Goal: Transaction & Acquisition: Purchase product/service

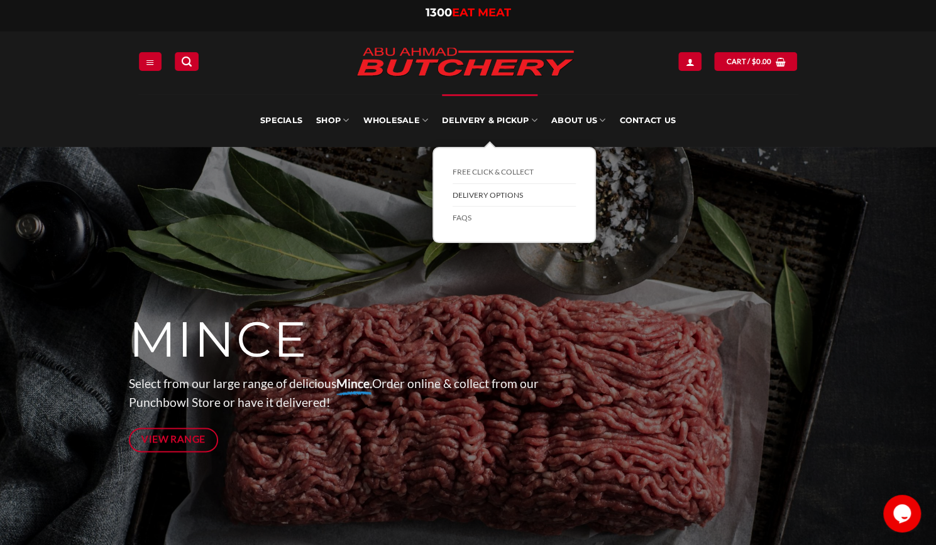
click at [494, 193] on link "Delivery Options" at bounding box center [513, 195] width 123 height 23
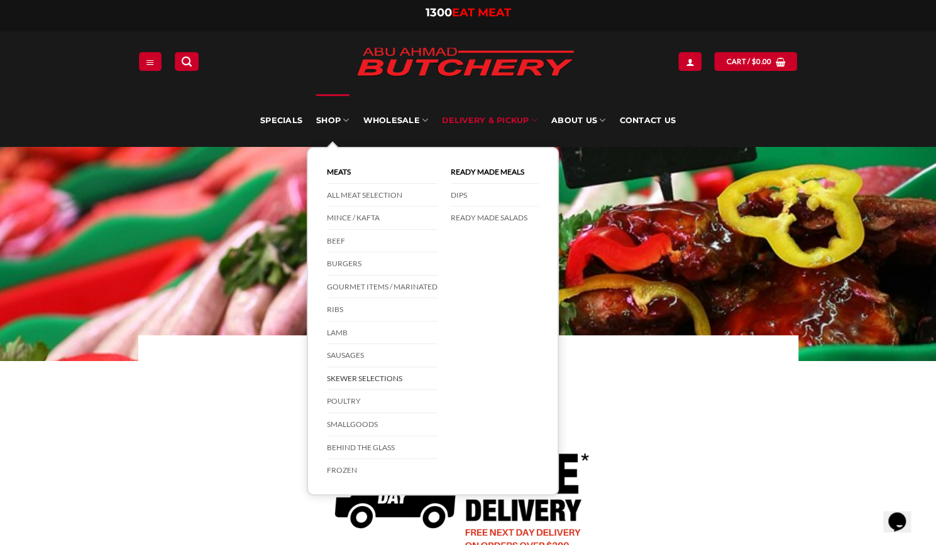
click at [375, 379] on link "Skewer Selections" at bounding box center [382, 379] width 111 height 23
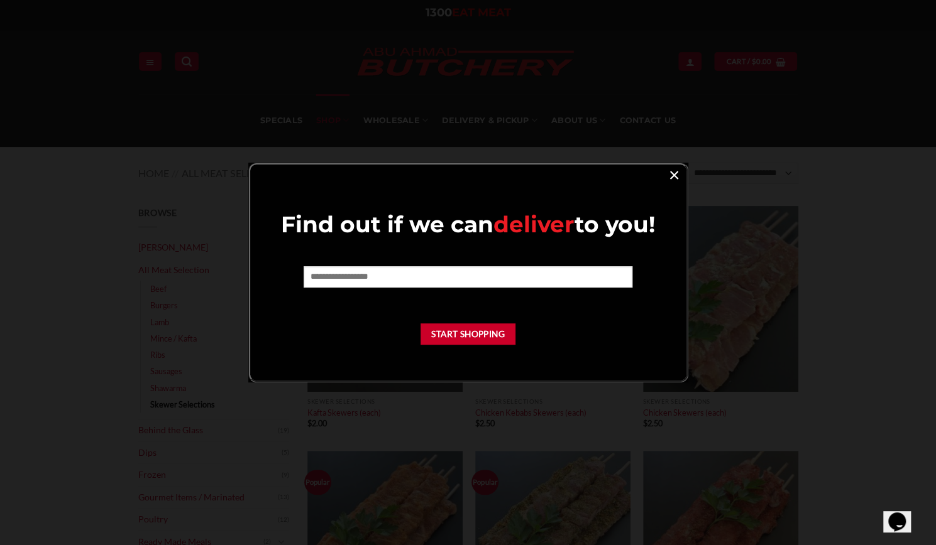
click at [669, 177] on link "×" at bounding box center [674, 174] width 18 height 17
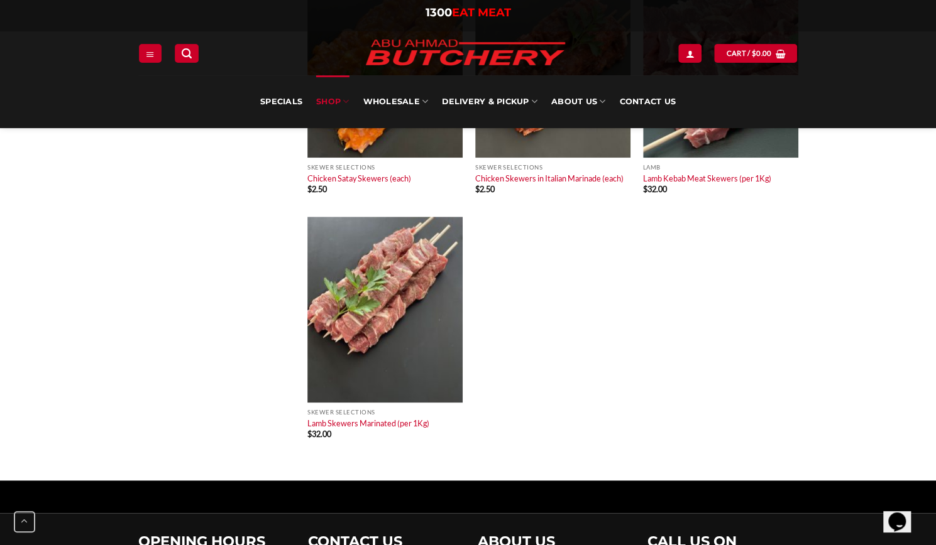
scroll to position [754, 0]
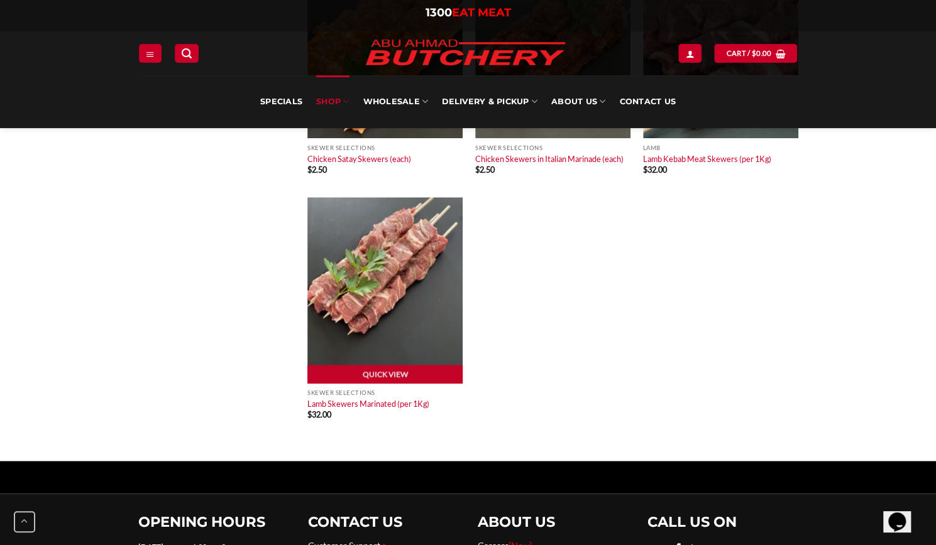
click at [419, 293] on img at bounding box center [384, 290] width 155 height 186
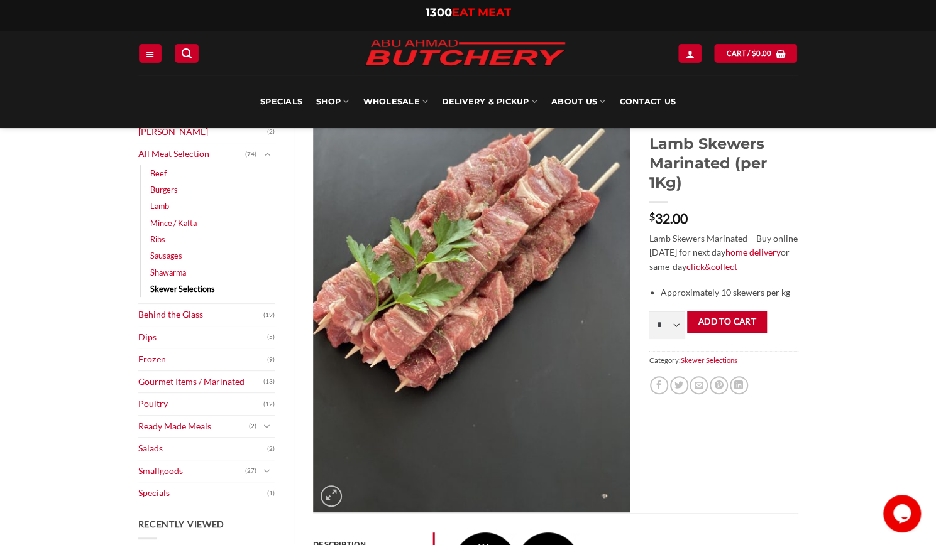
scroll to position [63, 0]
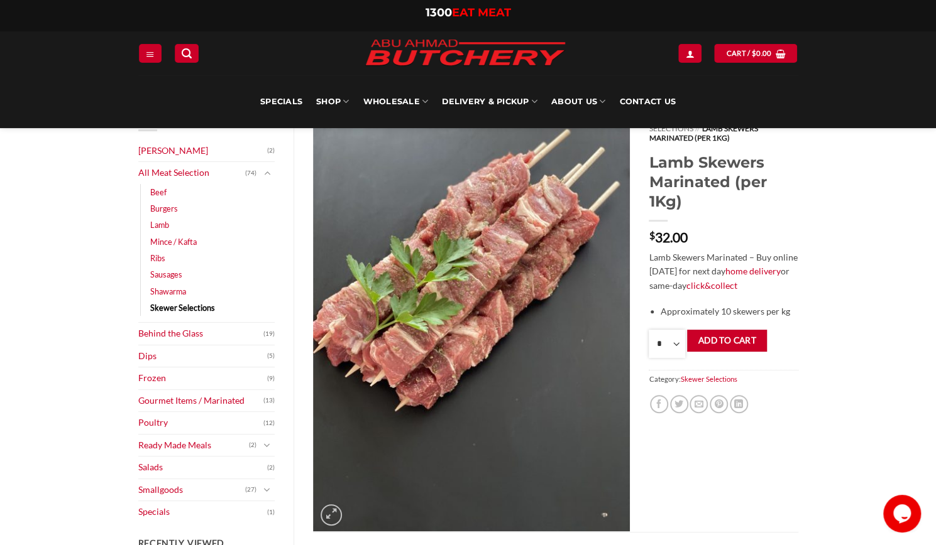
click at [672, 342] on select "* * * * * * * * * ** ** ** ** ** ** ** ** ** ** ** ** ** ** ** ** ** ** ** ** *…" at bounding box center [666, 344] width 36 height 28
click at [843, 358] on div "Browse Abu Ahmad Butchery (2) All Meat Selection (74) Beef (18) Burgers (4) Lam…" at bounding box center [468, 525] width 936 height 882
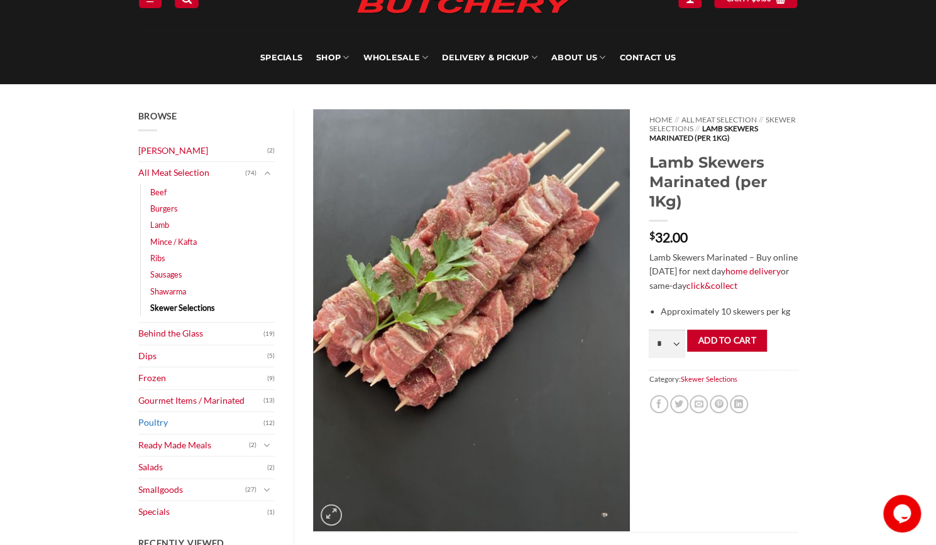
click at [143, 423] on link "Poultry" at bounding box center [201, 423] width 126 height 22
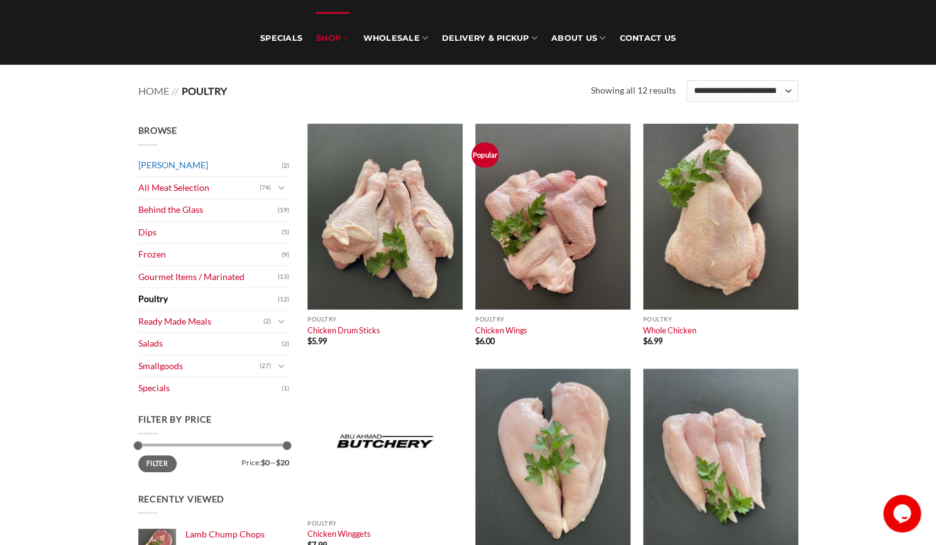
scroll to position [63, 0]
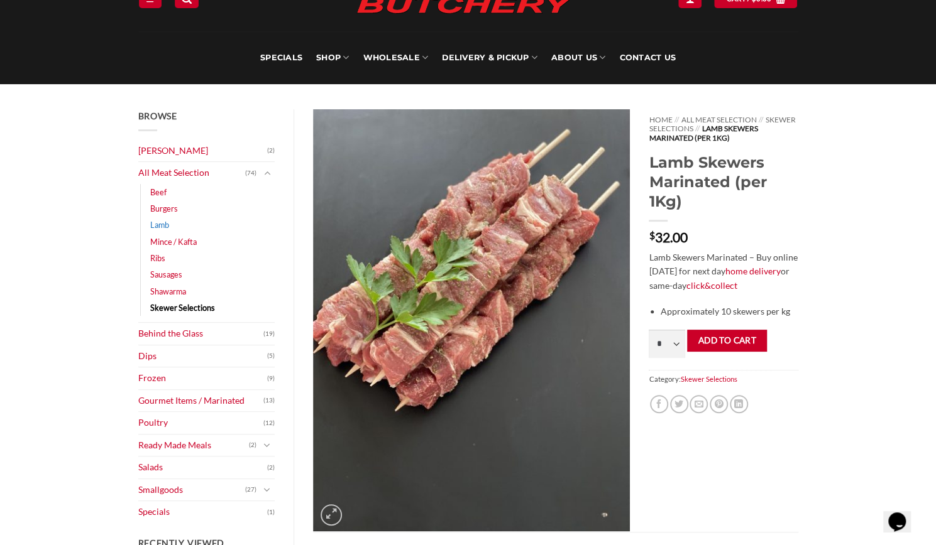
click at [160, 219] on link "Lamb" at bounding box center [159, 225] width 19 height 16
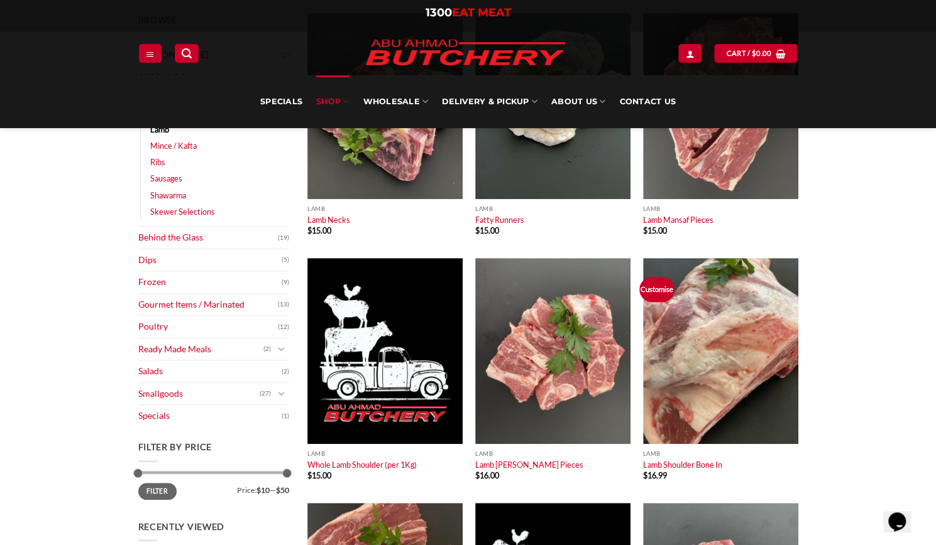
scroll to position [63, 0]
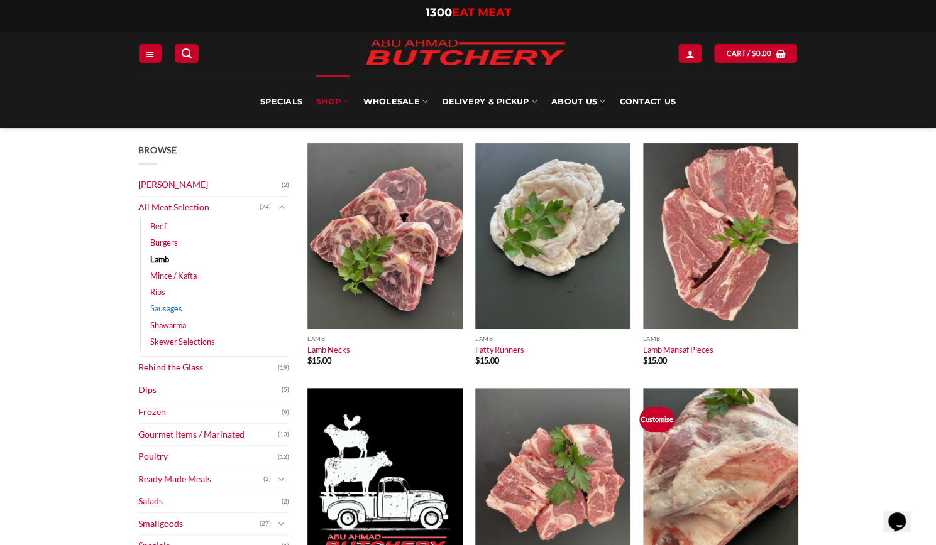
click at [170, 308] on link "Sausages" at bounding box center [166, 308] width 32 height 16
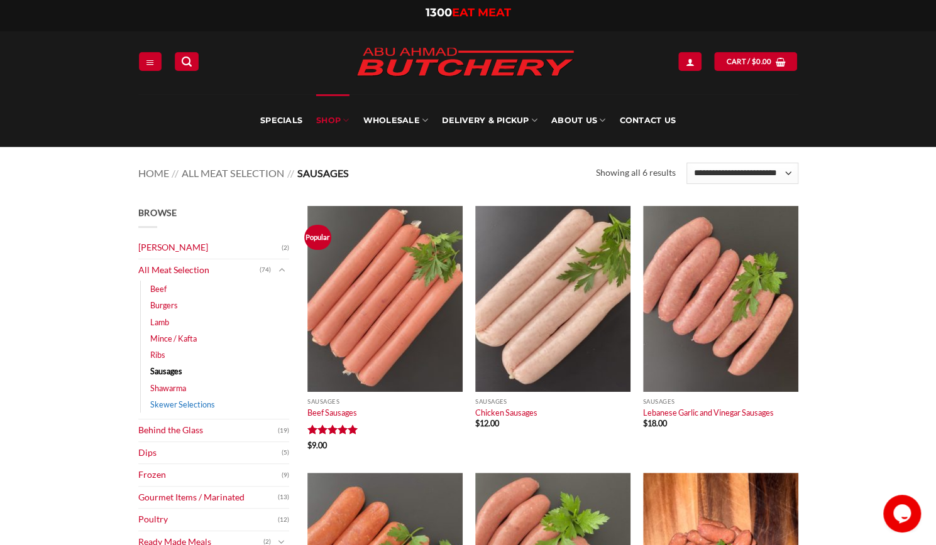
click at [209, 408] on link "Skewer Selections" at bounding box center [182, 404] width 65 height 16
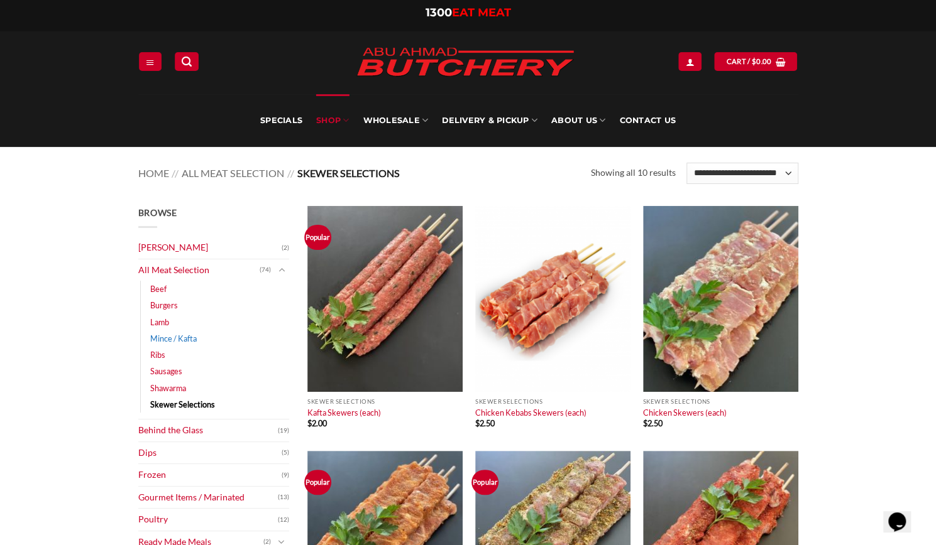
click at [183, 342] on link "Mince / Kafta" at bounding box center [173, 338] width 46 height 16
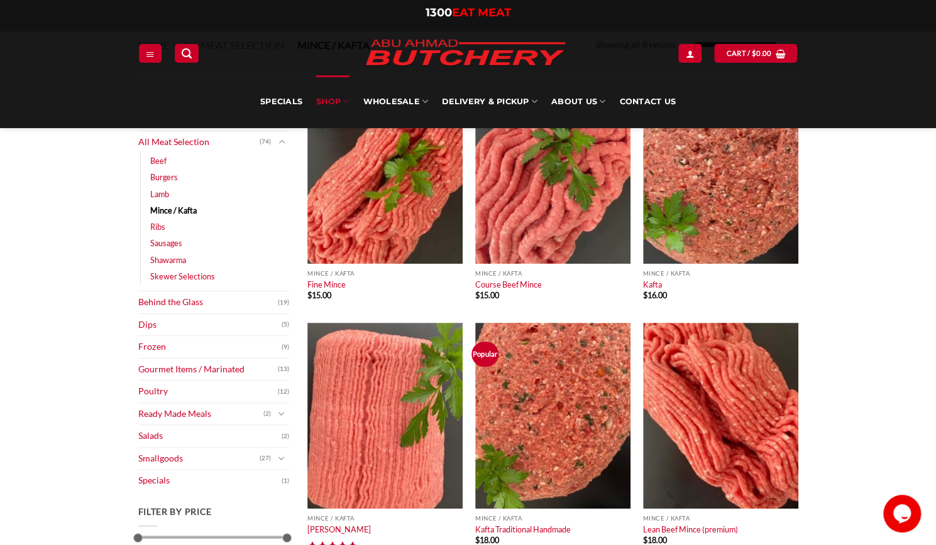
scroll to position [188, 0]
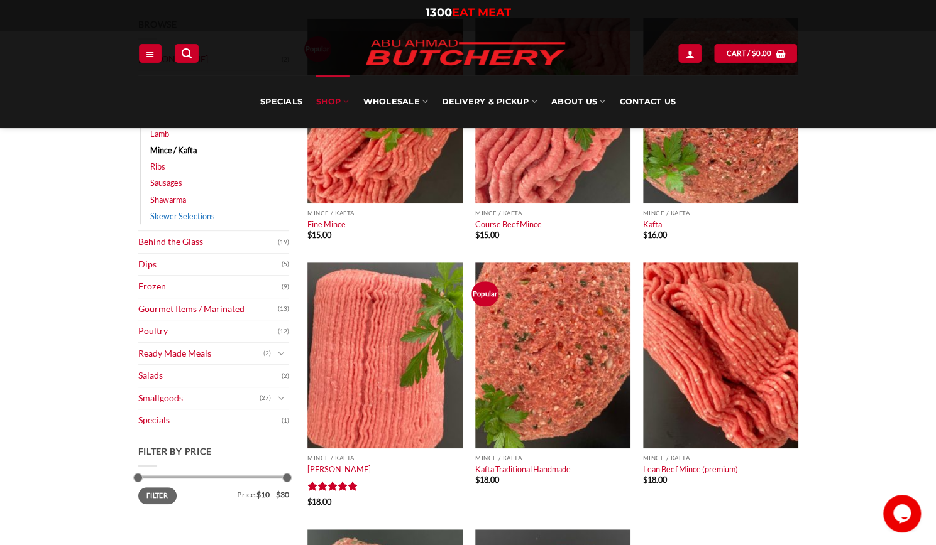
click at [196, 221] on link "Skewer Selections" at bounding box center [182, 216] width 65 height 16
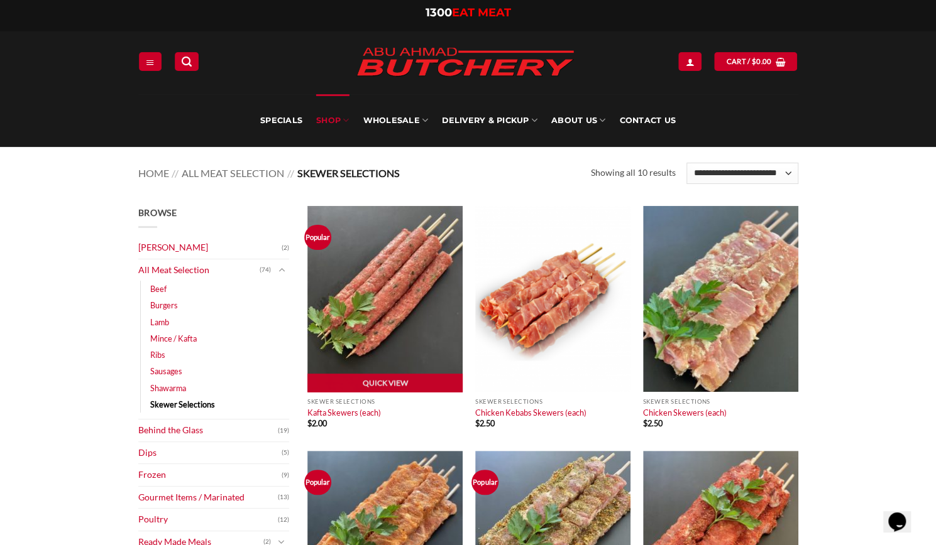
click at [405, 318] on img at bounding box center [384, 299] width 155 height 186
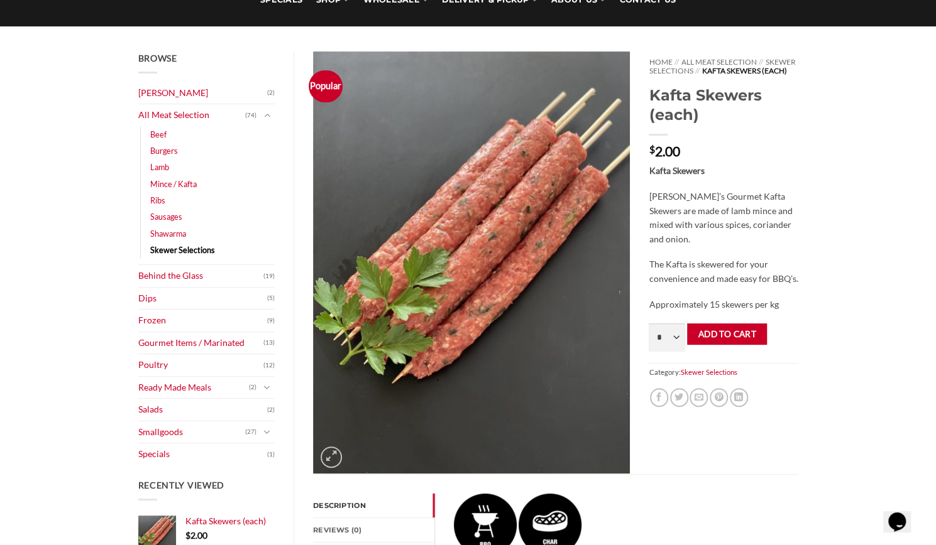
scroll to position [188, 0]
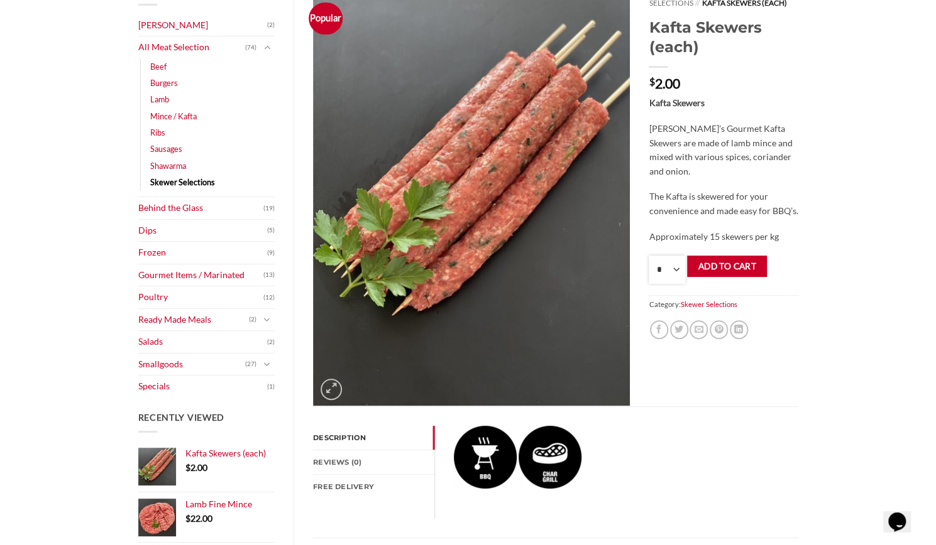
click at [679, 283] on select "* * * * * * * * * ** ** ** ** ** ** ** ** ** ** ** ** ** ** ** ** ** ** ** ** *…" at bounding box center [666, 270] width 36 height 28
select select "**"
click at [648, 265] on select "* * * * * * * * * ** ** ** ** ** ** ** ** ** ** ** ** ** ** ** ** ** ** ** ** *…" at bounding box center [666, 270] width 36 height 28
click at [736, 276] on button "Add to cart" at bounding box center [727, 267] width 80 height 22
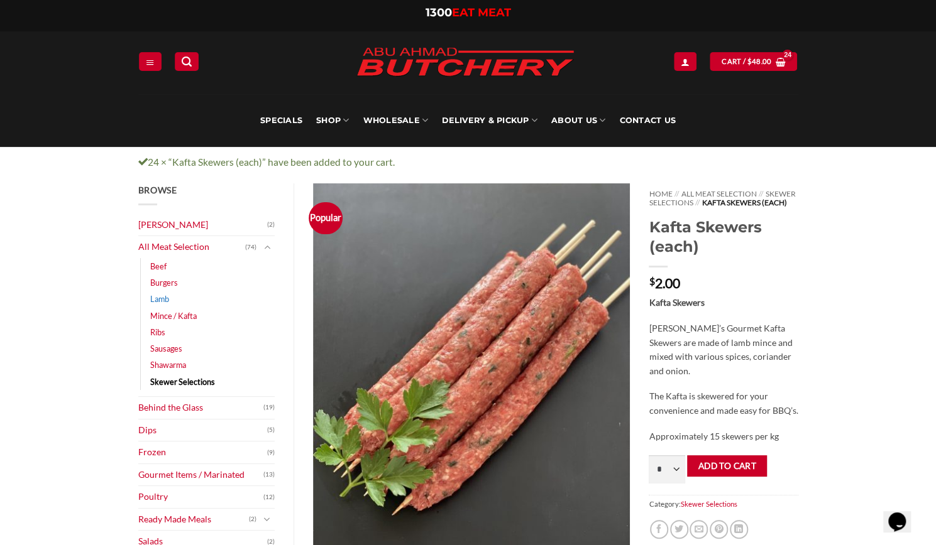
click at [163, 299] on link "Lamb" at bounding box center [159, 299] width 19 height 16
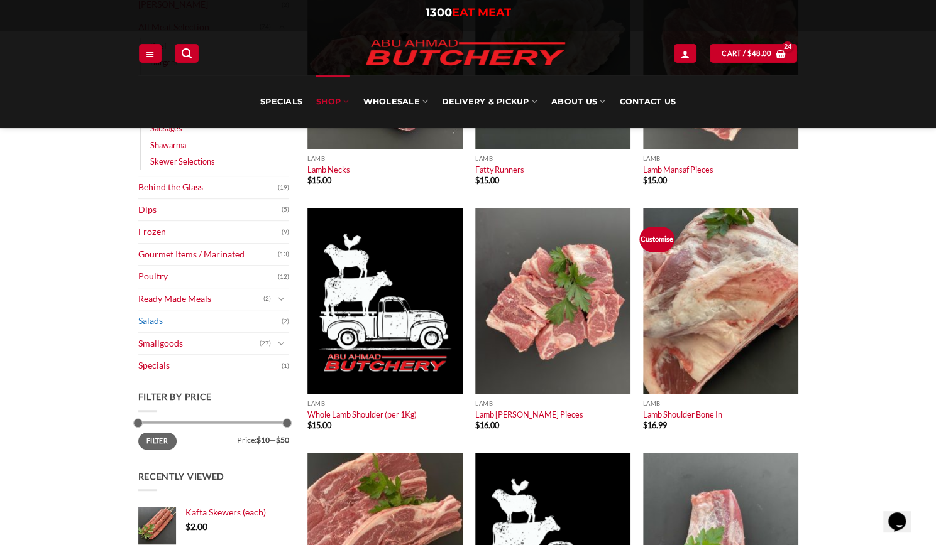
scroll to position [188, 0]
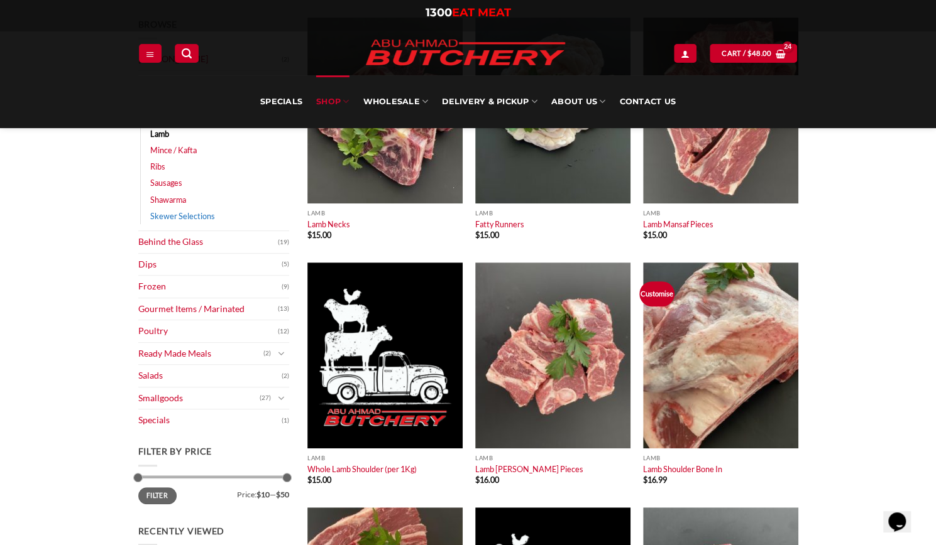
click at [211, 221] on link "Skewer Selections" at bounding box center [182, 216] width 65 height 16
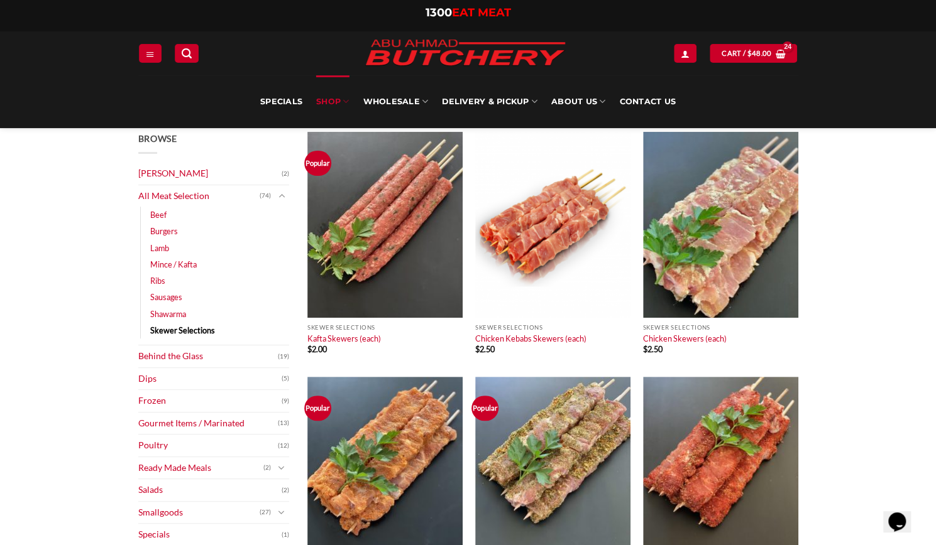
scroll to position [63, 0]
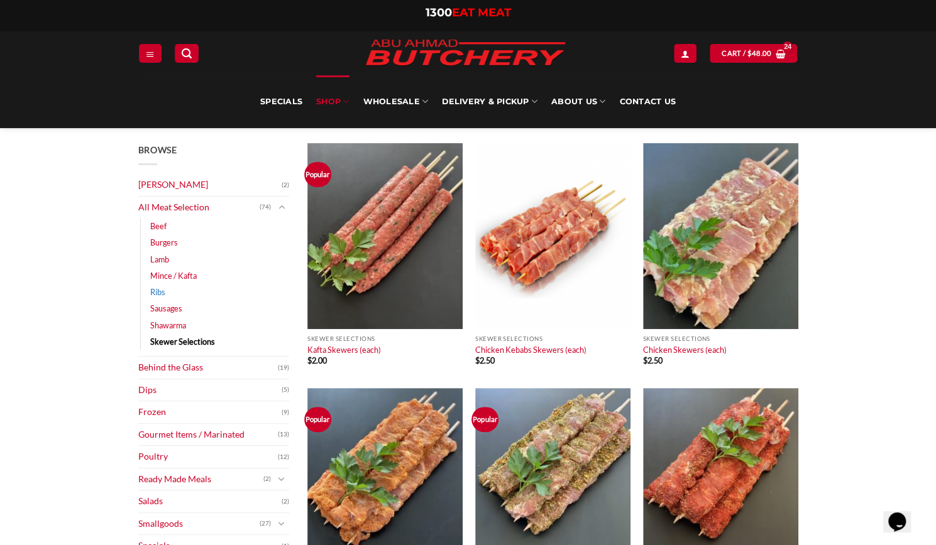
click at [158, 292] on link "Ribs" at bounding box center [157, 292] width 15 height 16
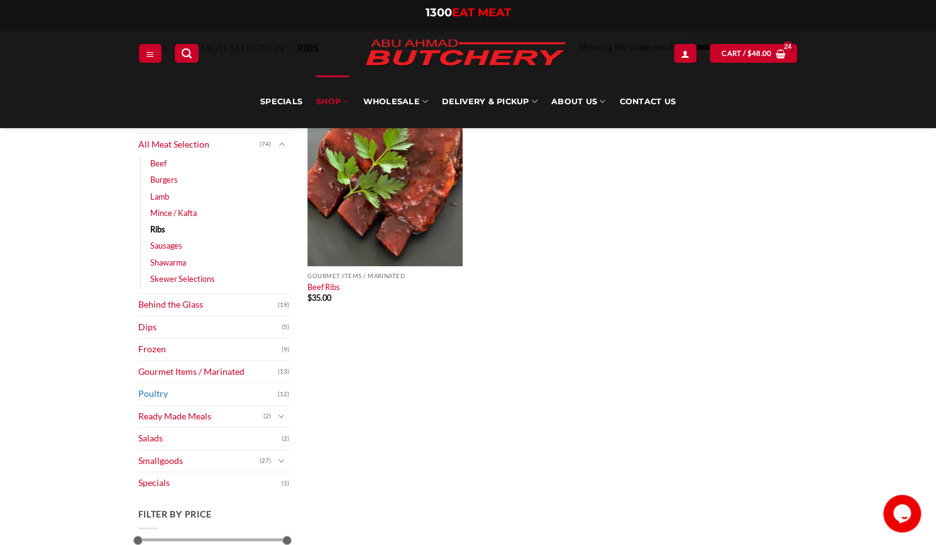
scroll to position [63, 0]
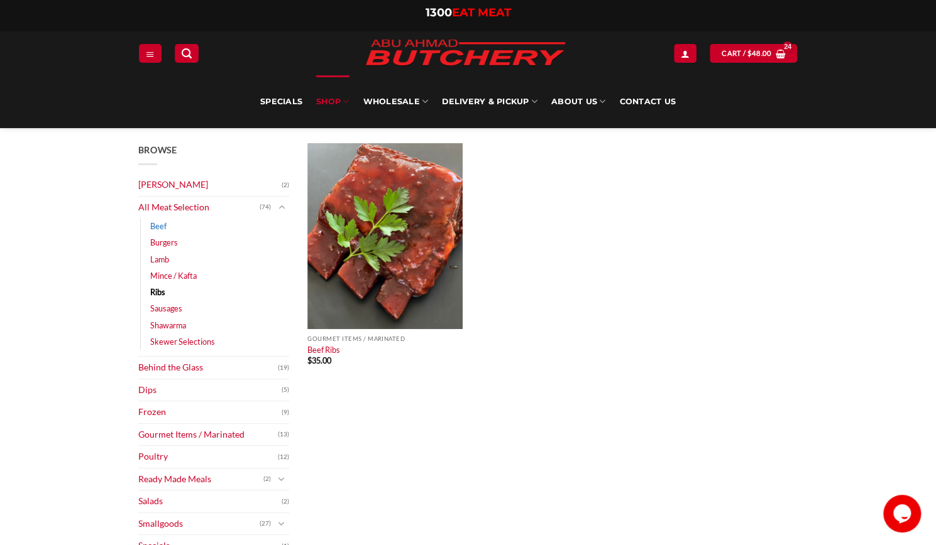
click at [164, 227] on link "Beef" at bounding box center [158, 226] width 16 height 16
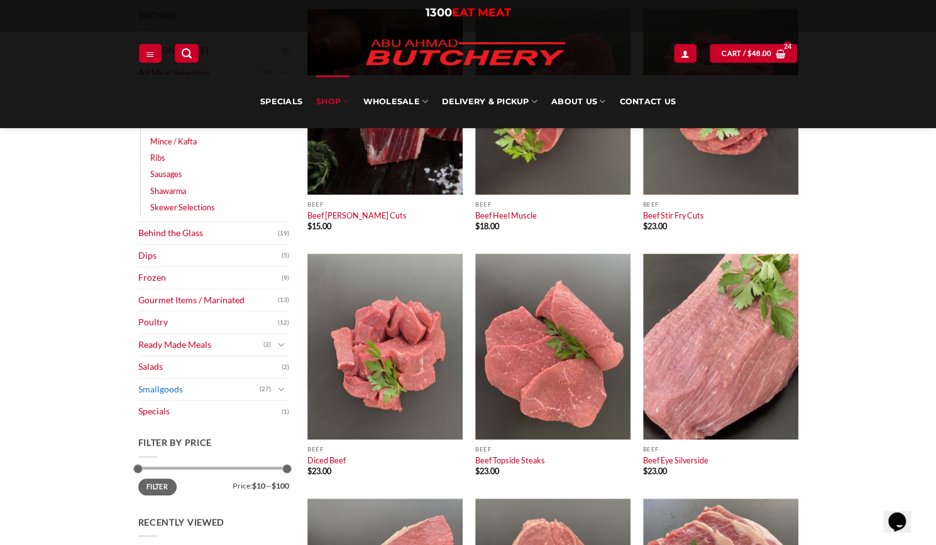
scroll to position [126, 0]
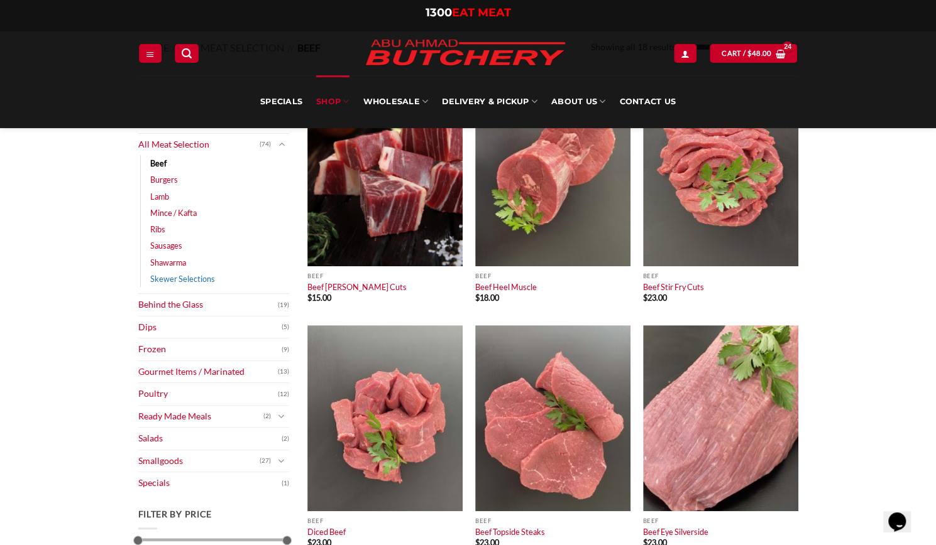
click at [204, 281] on link "Skewer Selections" at bounding box center [182, 279] width 65 height 16
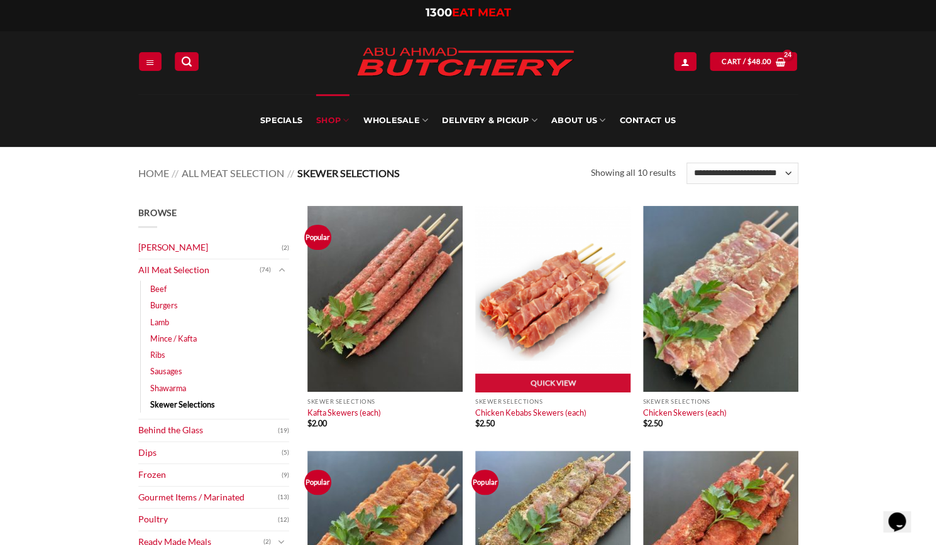
scroll to position [63, 0]
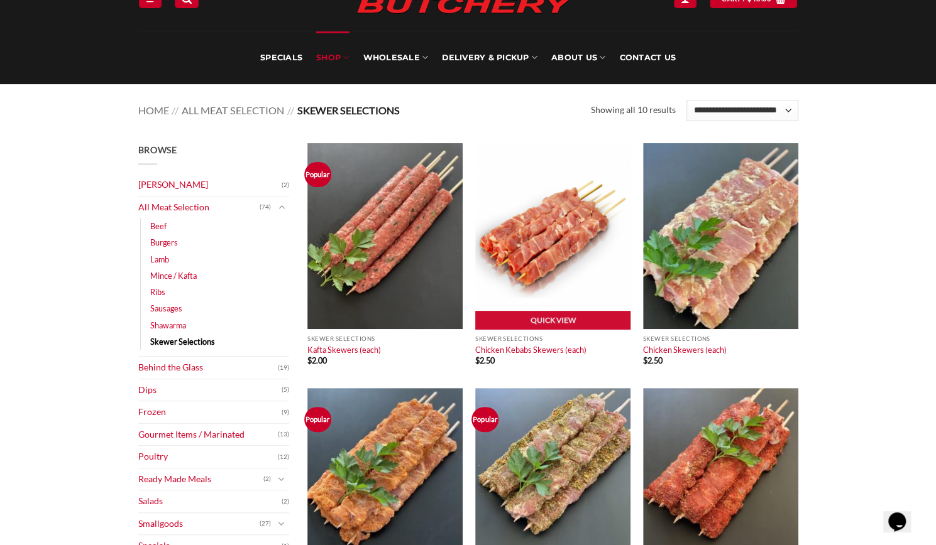
click at [544, 281] on img at bounding box center [552, 236] width 155 height 186
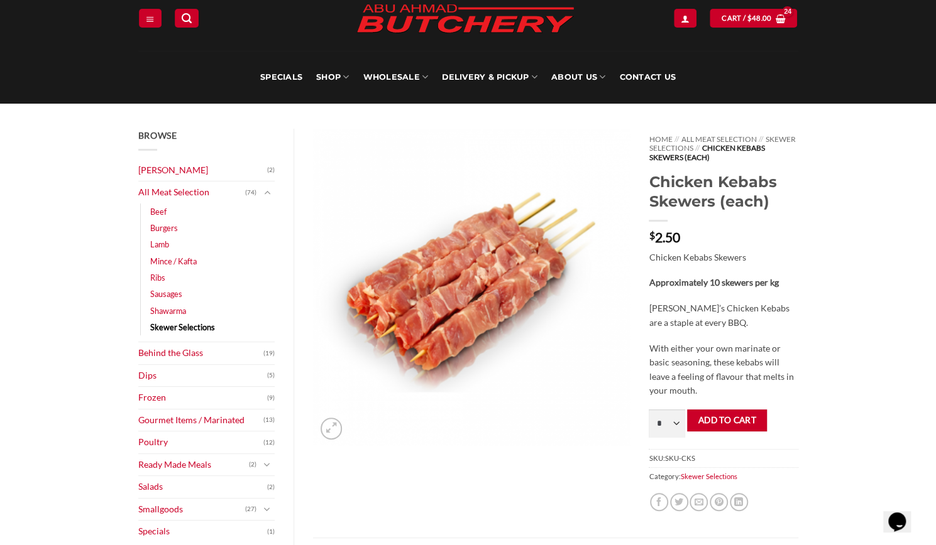
scroll to position [63, 0]
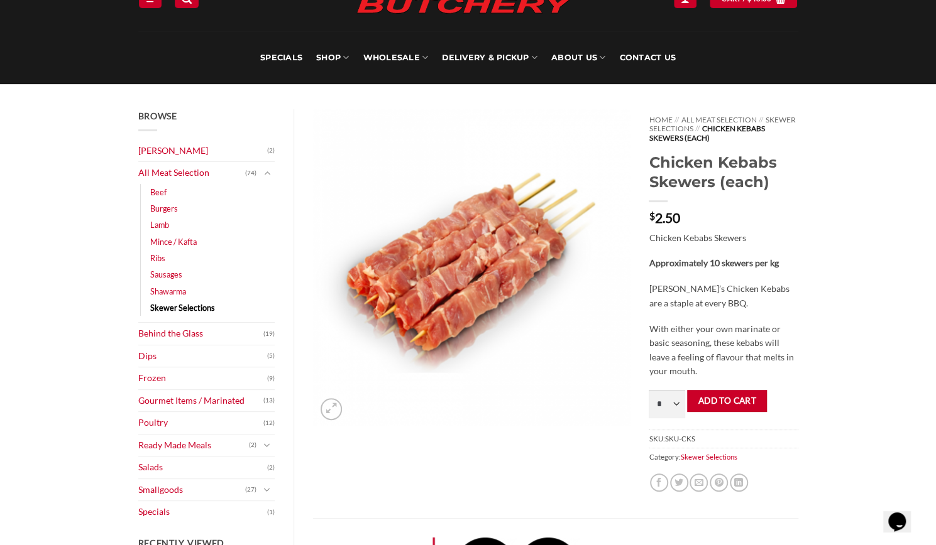
click at [472, 250] on img at bounding box center [471, 267] width 317 height 317
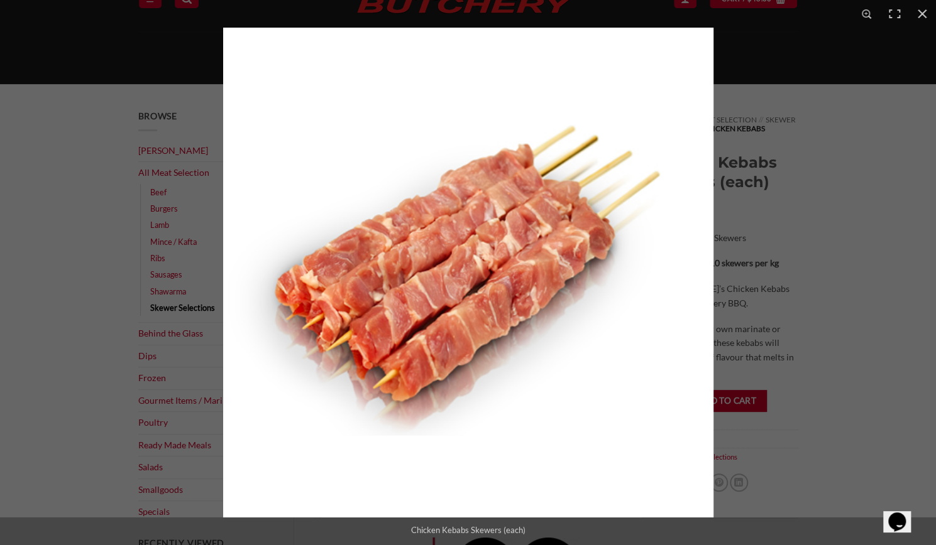
click at [901, 241] on div "Full screen image" at bounding box center [691, 300] width 936 height 545
click at [901, 241] on div "Browse Abu Ahmad Butchery (2) All Meat Selection (74) Beef (18) Burgers (4) Lam…" at bounding box center [468, 518] width 936 height 868
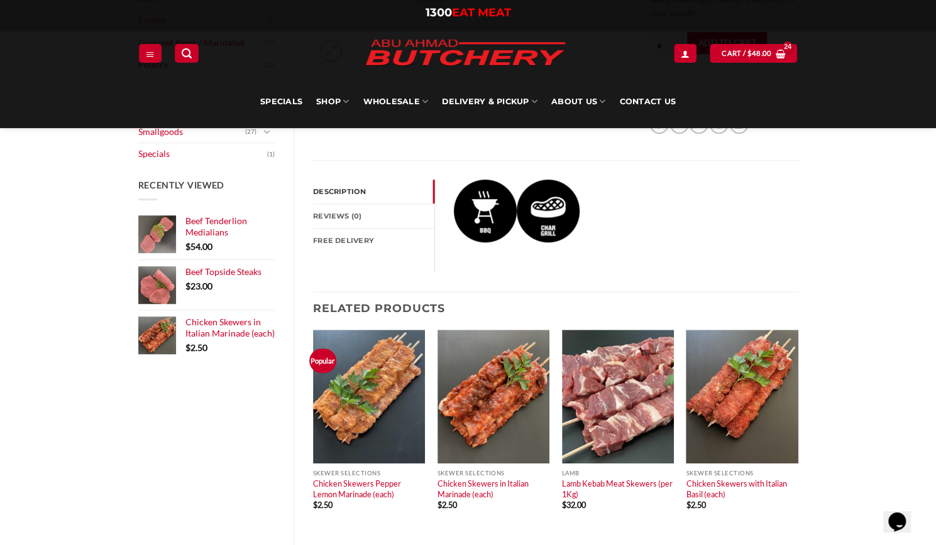
scroll to position [484, 0]
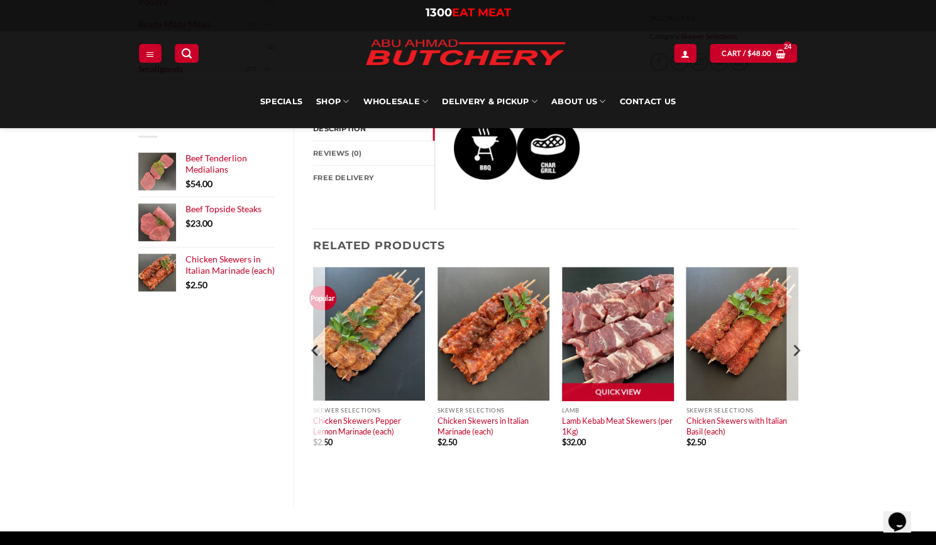
click at [668, 302] on img at bounding box center [618, 334] width 112 height 134
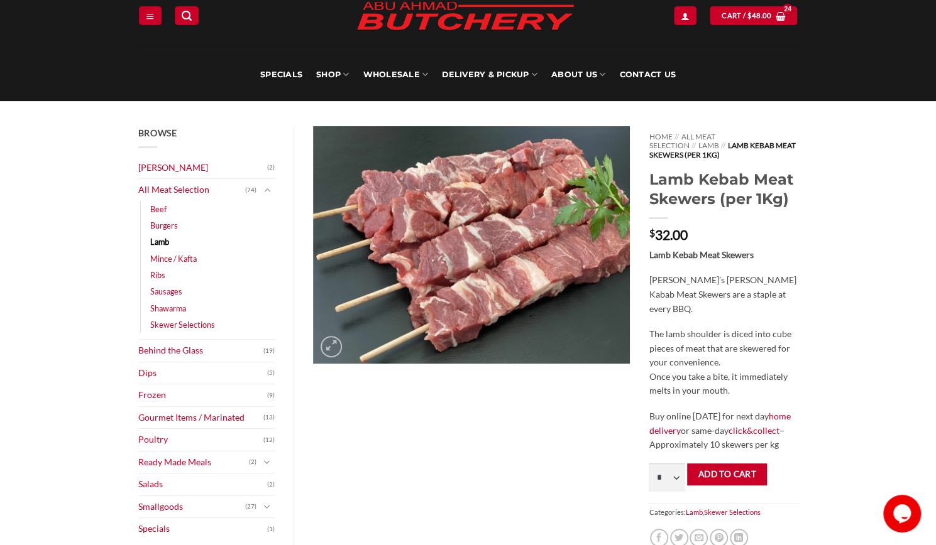
scroll to position [63, 0]
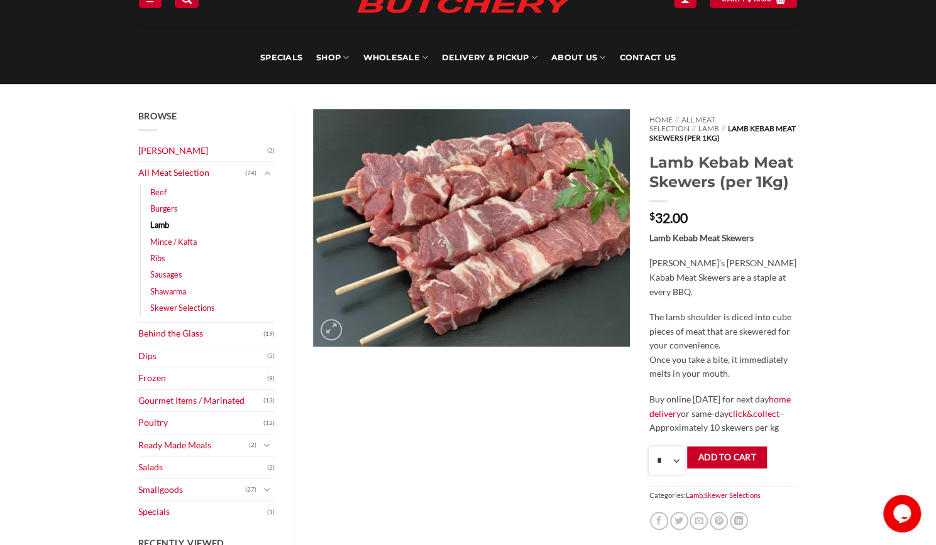
click at [678, 454] on select "* * * * * * * * * ** ** ** ** ** ** ** ** ** ** ** ** ** ** ** ** ** ** ** ** *…" at bounding box center [666, 461] width 36 height 28
click at [828, 243] on div "Browse Abu Ahmad Butchery (2) All Meat Selection (74) Beef (18) Burgers (4) Lam…" at bounding box center [468, 537] width 936 height 907
click at [672, 456] on select "* * * * * * * * * ** ** ** ** ** ** ** ** ** ** ** ** ** ** ** ** ** ** ** ** *…" at bounding box center [666, 461] width 36 height 28
select select "*"
click at [648, 447] on select "* * * * * * * * * ** ** ** ** ** ** ** ** ** ** ** ** ** ** ** ** ** ** ** ** *…" at bounding box center [666, 461] width 36 height 28
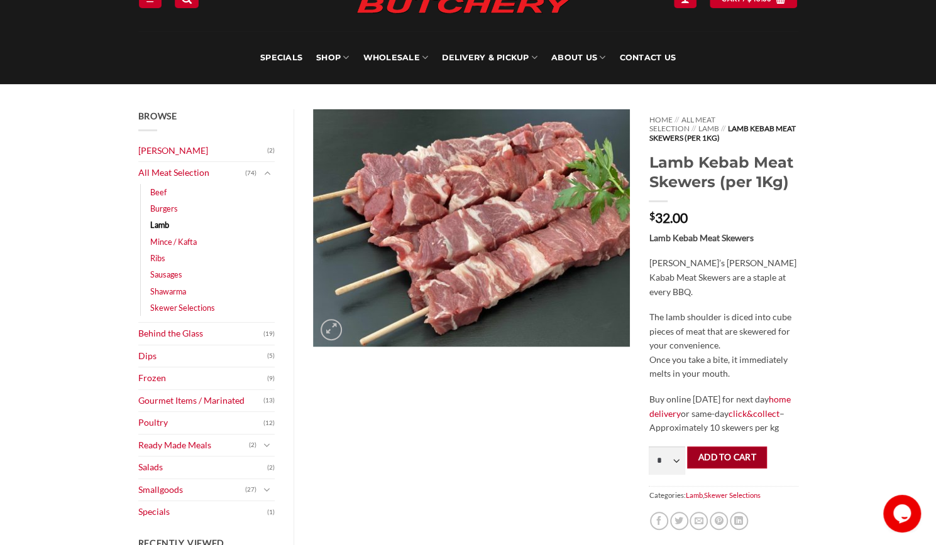
click at [734, 447] on button "Add to cart" at bounding box center [727, 458] width 80 height 22
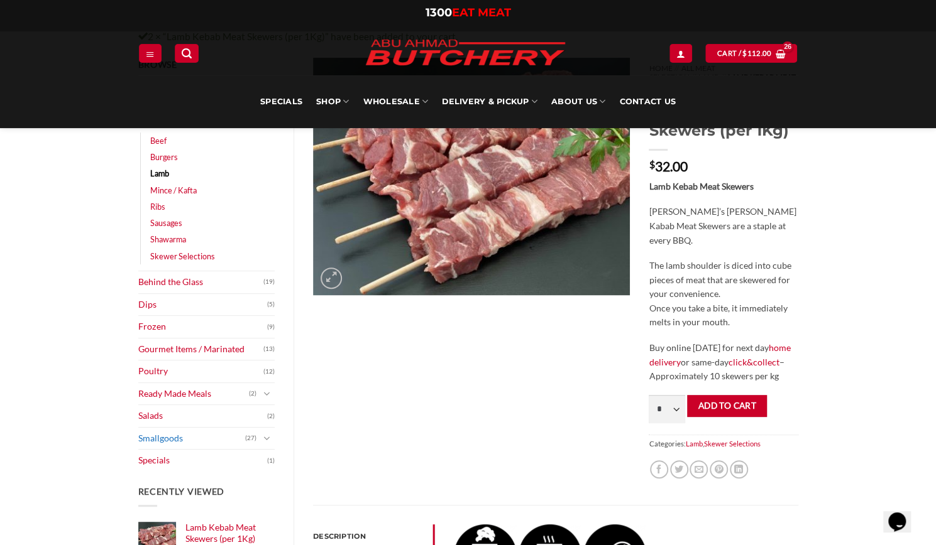
scroll to position [63, 0]
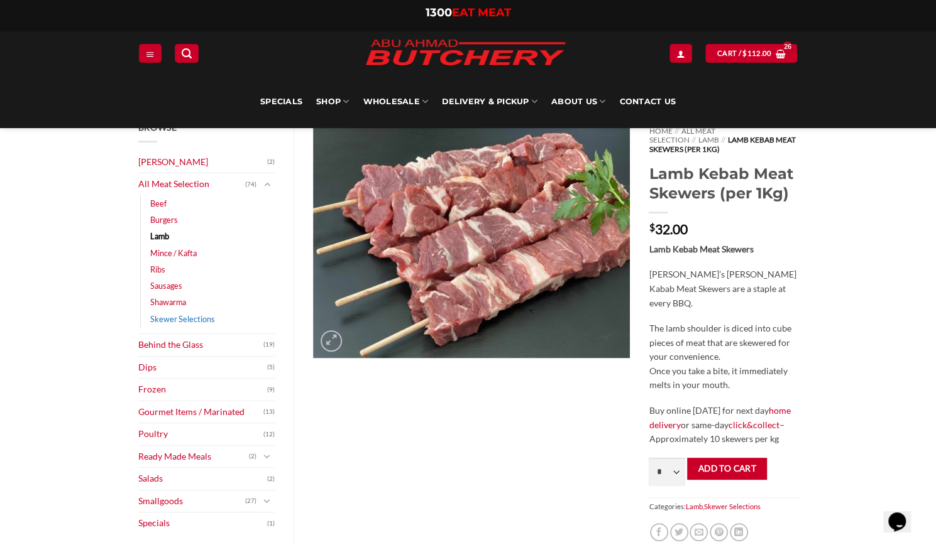
click at [209, 321] on link "Skewer Selections" at bounding box center [182, 319] width 65 height 16
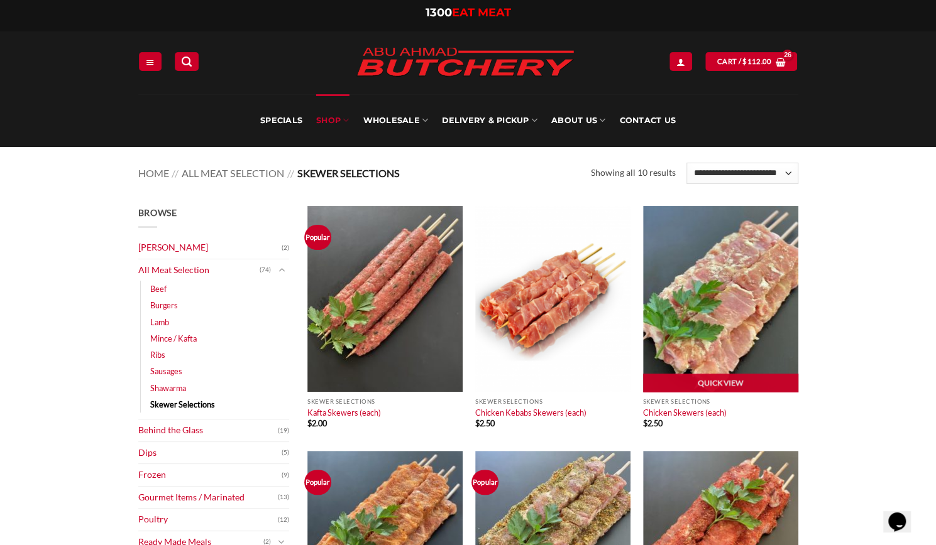
click at [749, 301] on img at bounding box center [720, 299] width 155 height 186
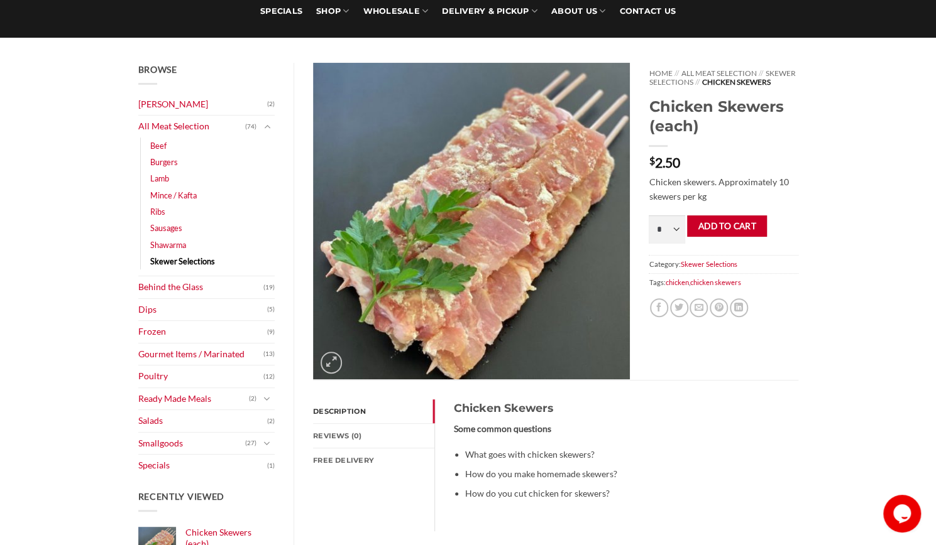
scroll to position [126, 0]
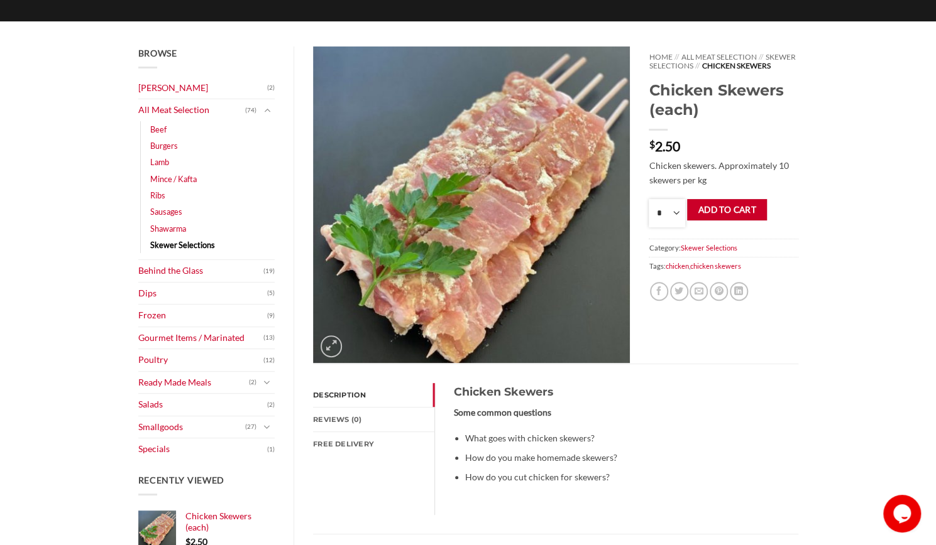
click at [679, 225] on select "* * * * * * * * * ** ** ** ** ** ** ** ** ** ** ** ** ** ** ** ** ** ** ** ** *…" at bounding box center [666, 213] width 36 height 28
select select "**"
click at [648, 208] on select "* * * * * * * * * ** ** ** ** ** ** ** ** ** ** ** ** ** ** ** ** ** ** ** ** *…" at bounding box center [666, 213] width 36 height 28
click at [719, 212] on button "Add to cart" at bounding box center [727, 210] width 80 height 22
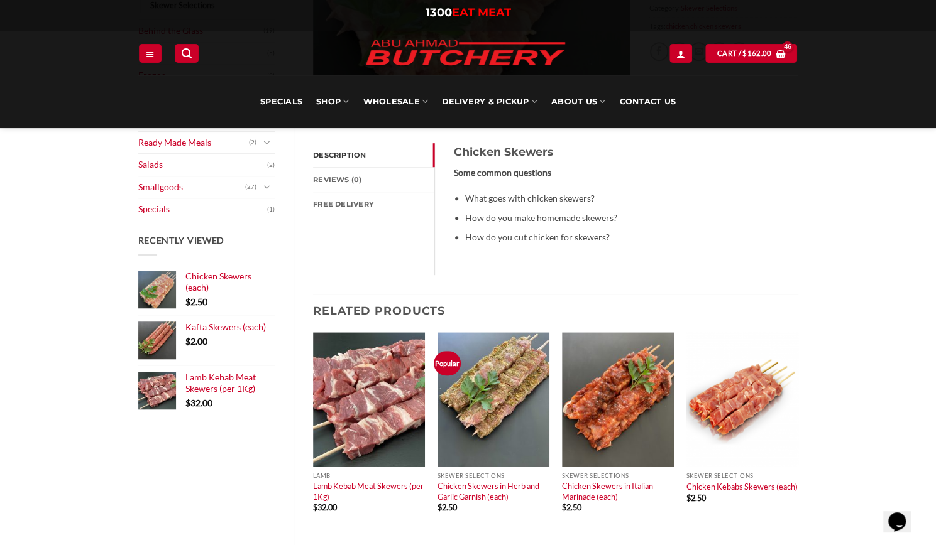
scroll to position [440, 0]
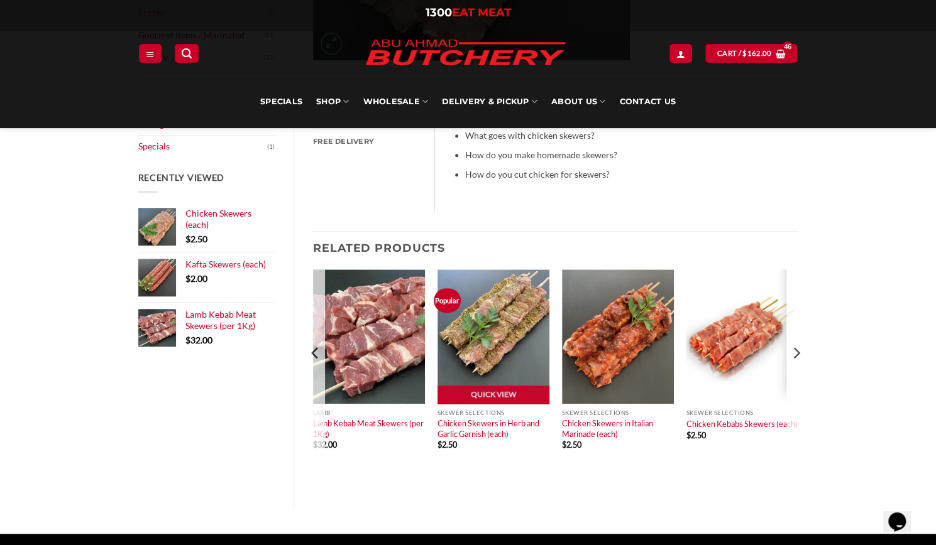
click at [508, 310] on img at bounding box center [493, 337] width 112 height 134
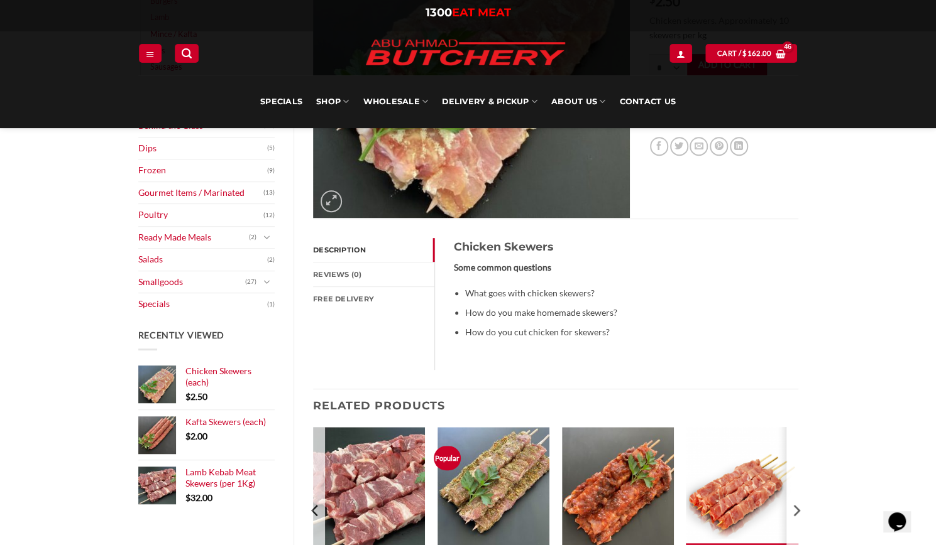
scroll to position [251, 0]
